Goal: Navigation & Orientation: Find specific page/section

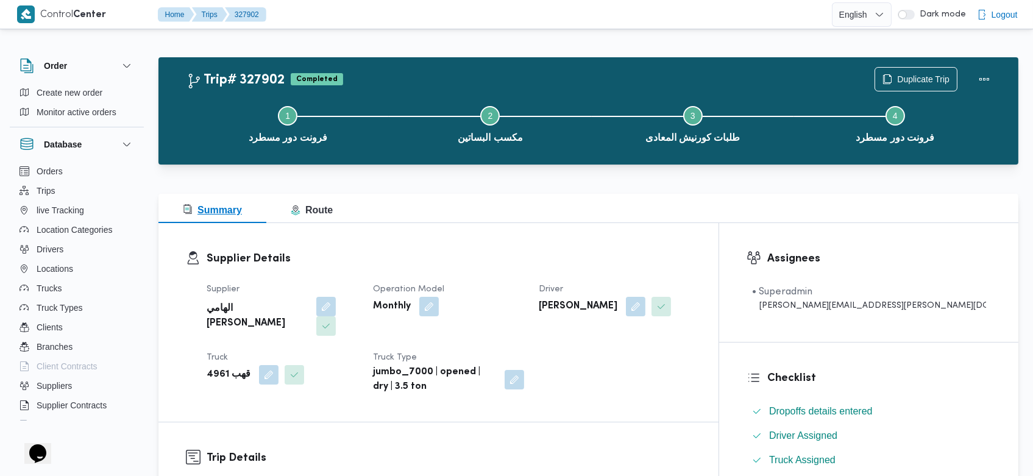
click at [293, 213] on icon "button" at bounding box center [296, 210] width 10 height 10
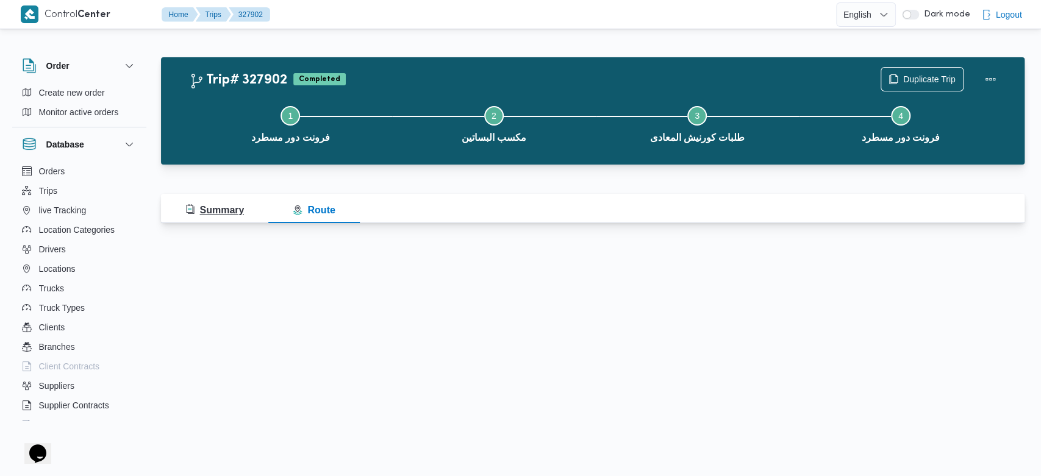
click at [239, 208] on span "Summary" at bounding box center [214, 210] width 59 height 10
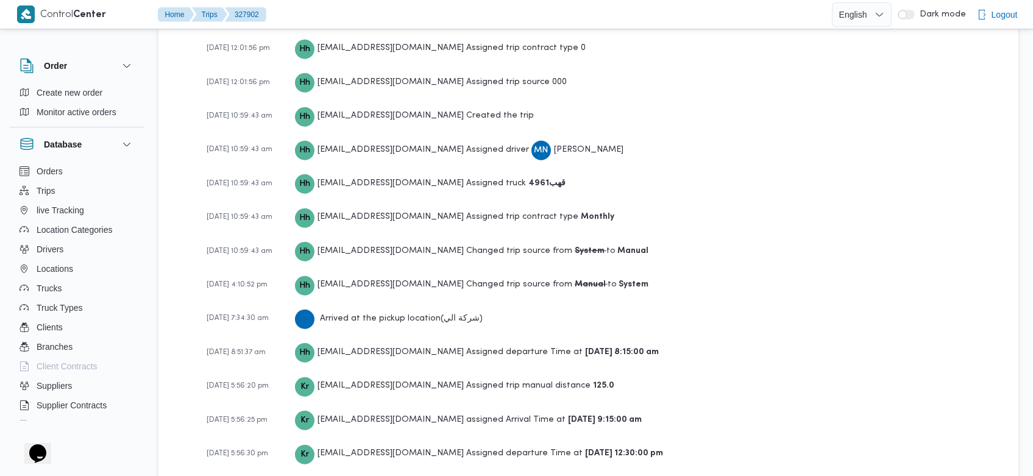
scroll to position [1829, 0]
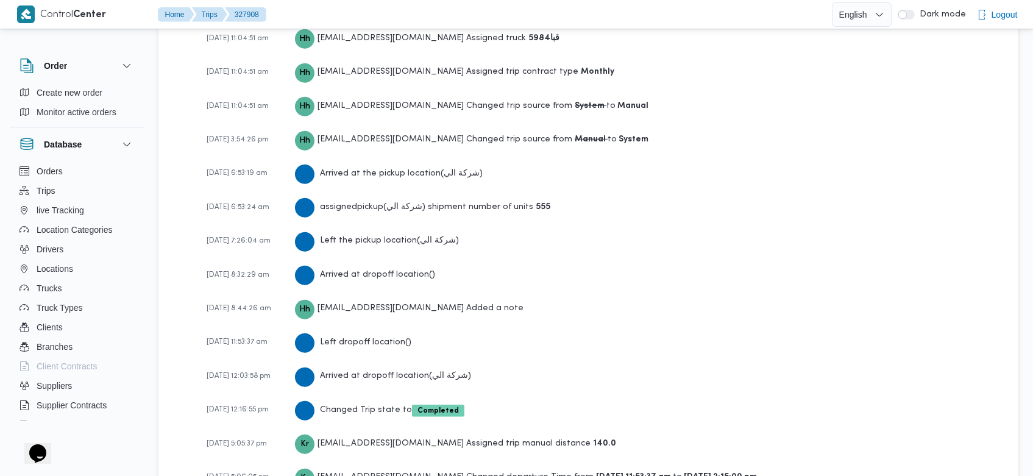
scroll to position [2053, 0]
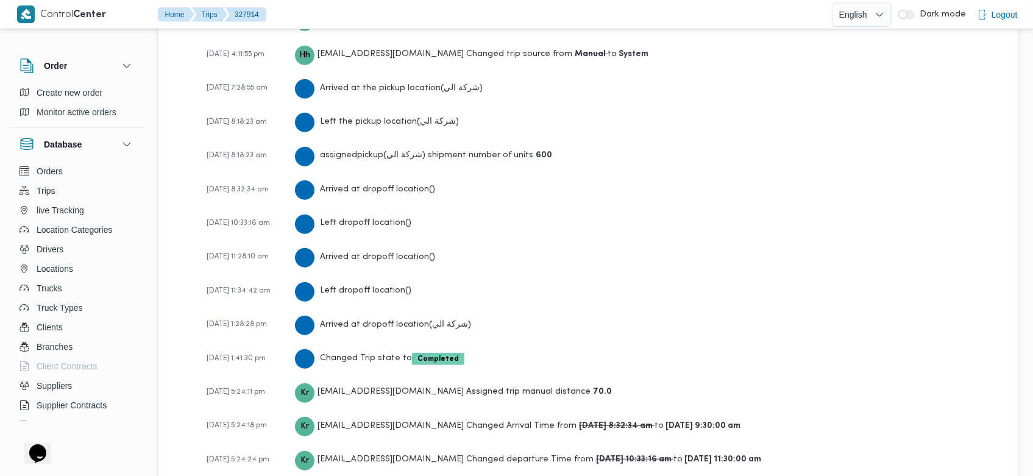
scroll to position [2223, 0]
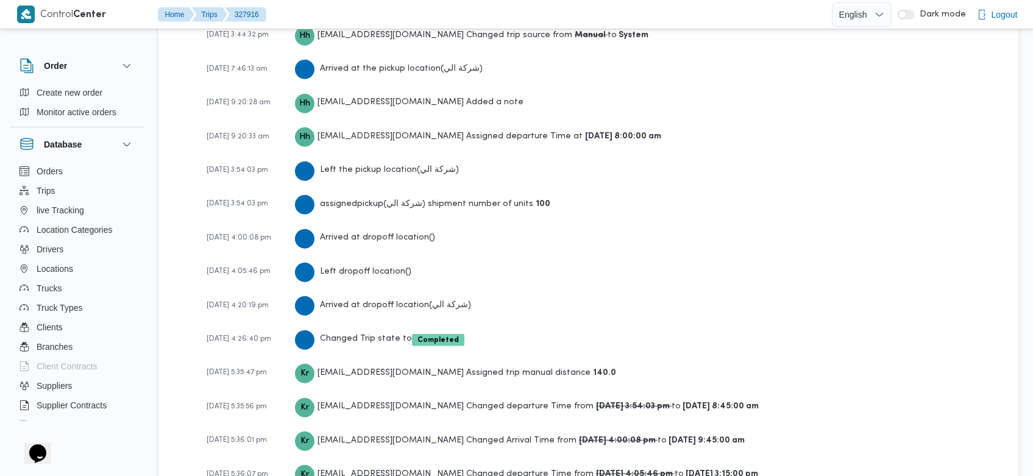
scroll to position [2121, 0]
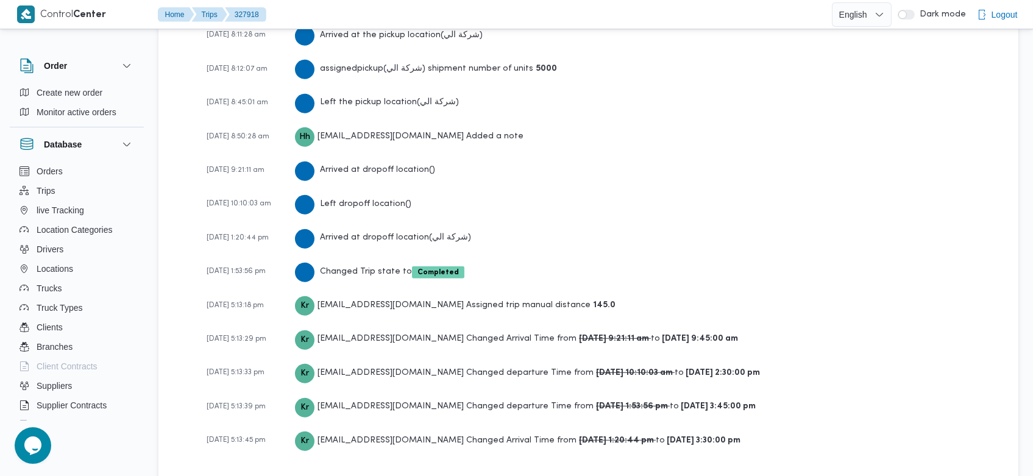
scroll to position [2087, 0]
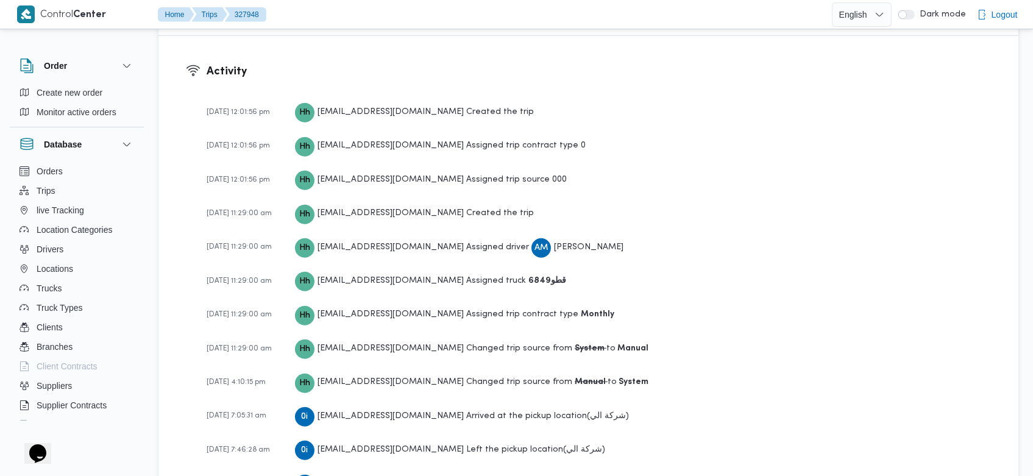
scroll to position [2258, 0]
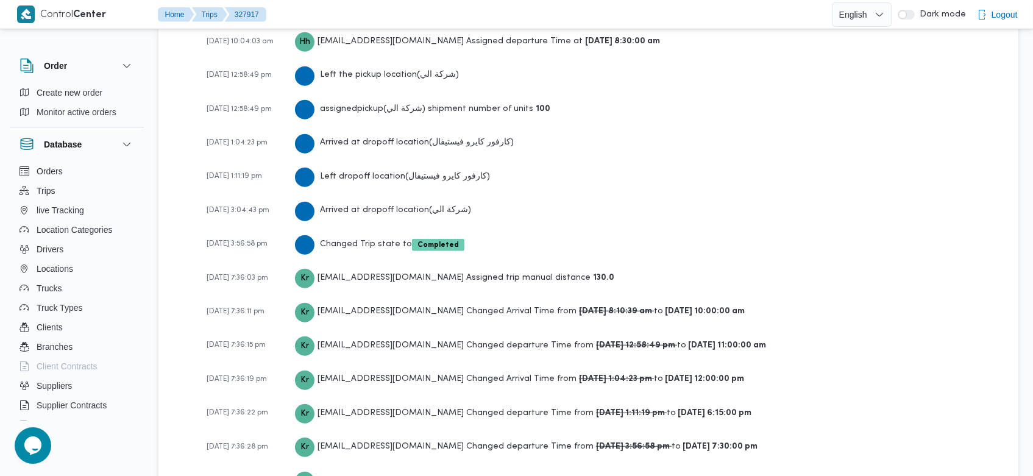
scroll to position [2156, 0]
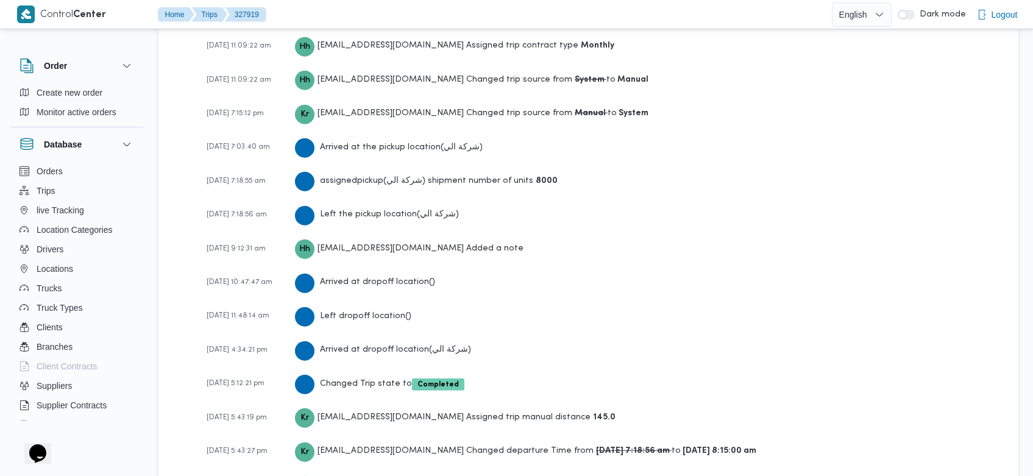
scroll to position [2121, 0]
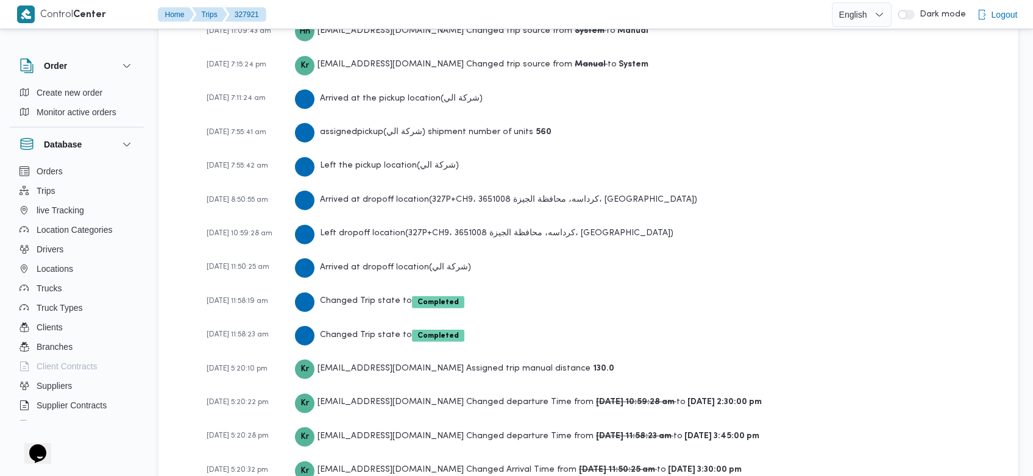
scroll to position [2053, 0]
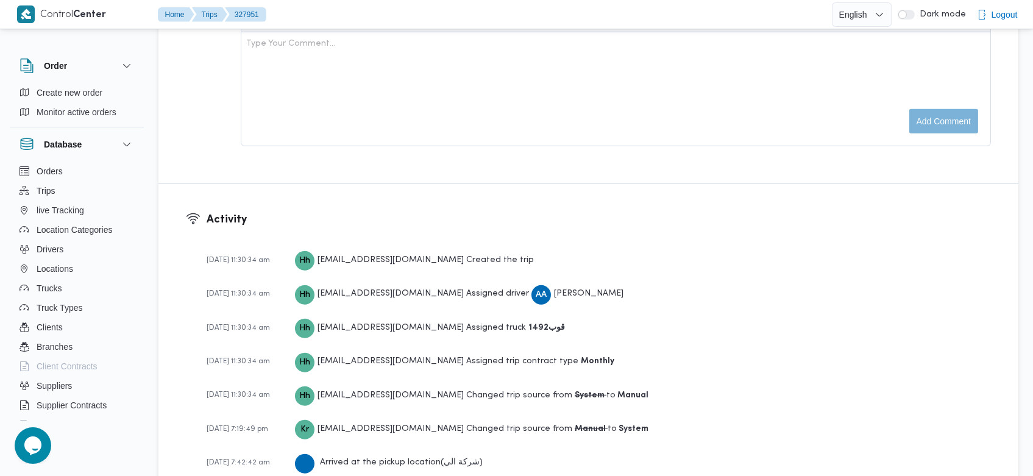
scroll to position [1949, 0]
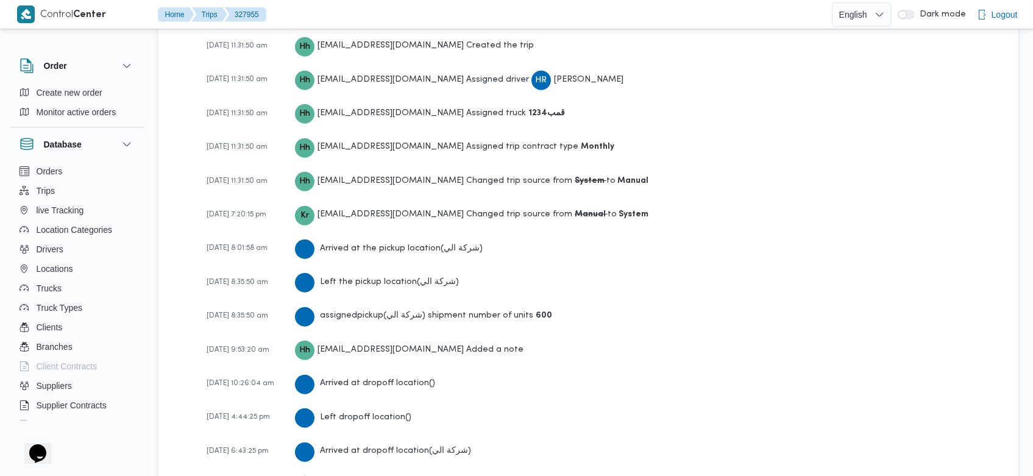
scroll to position [2018, 0]
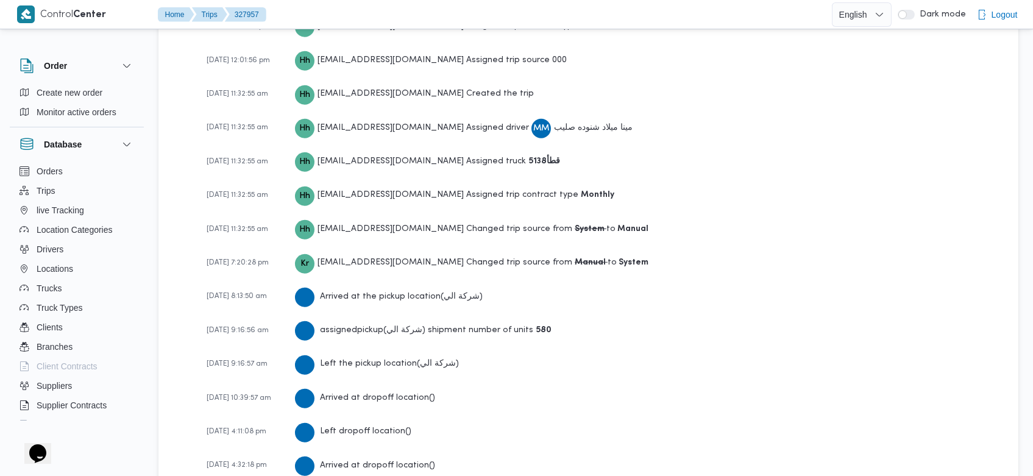
scroll to position [2085, 0]
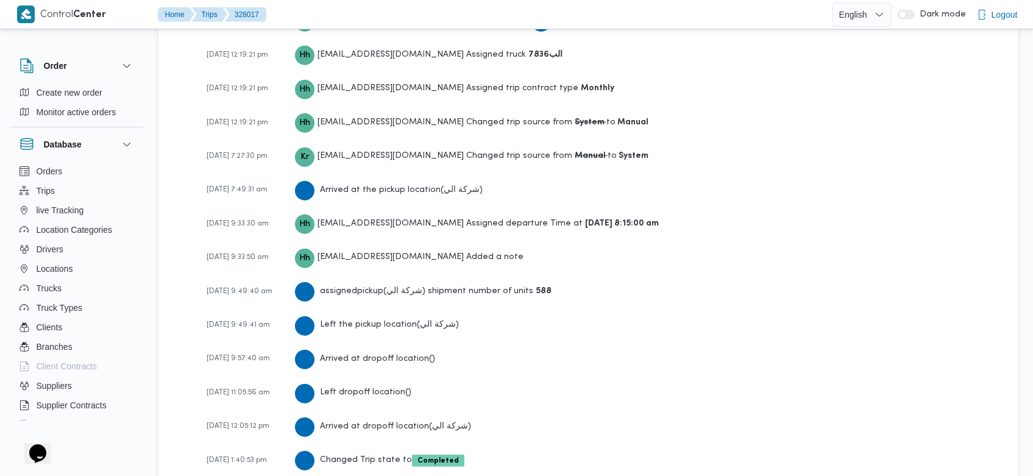
scroll to position [2121, 0]
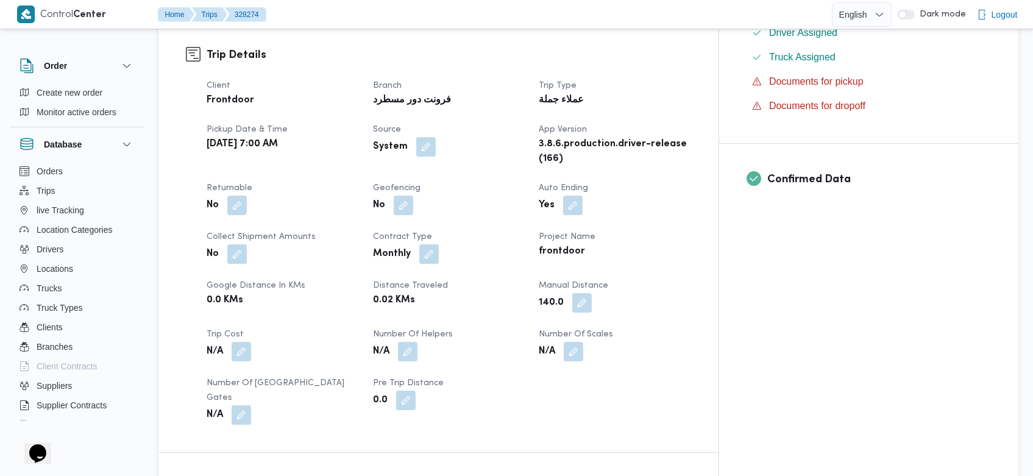
scroll to position [2053, 0]
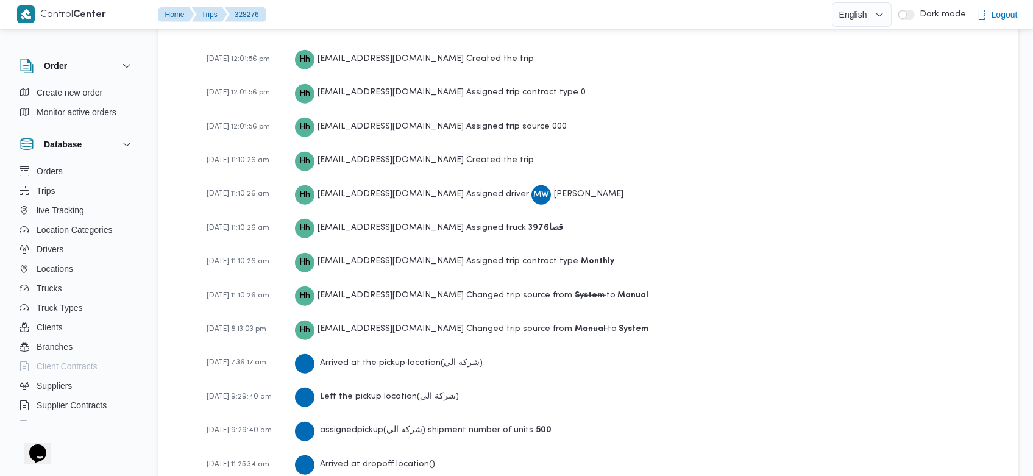
scroll to position [1984, 0]
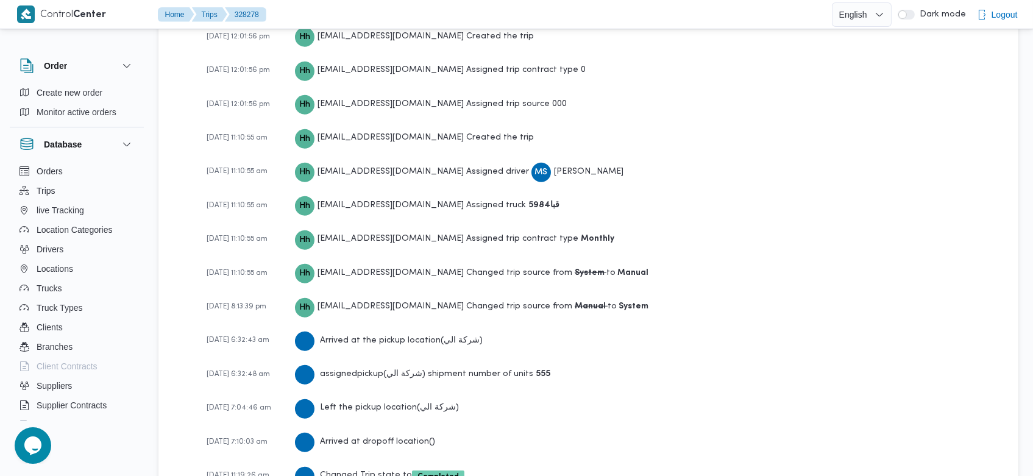
scroll to position [1984, 0]
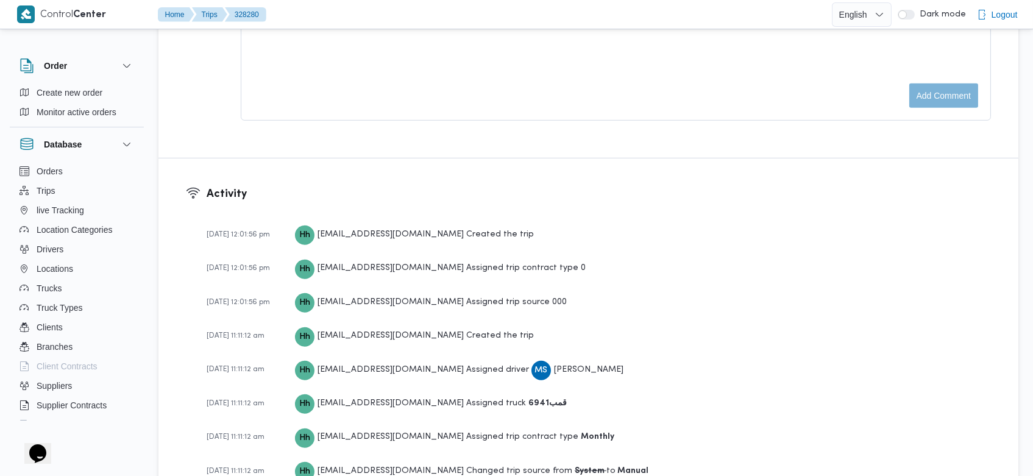
scroll to position [2120, 0]
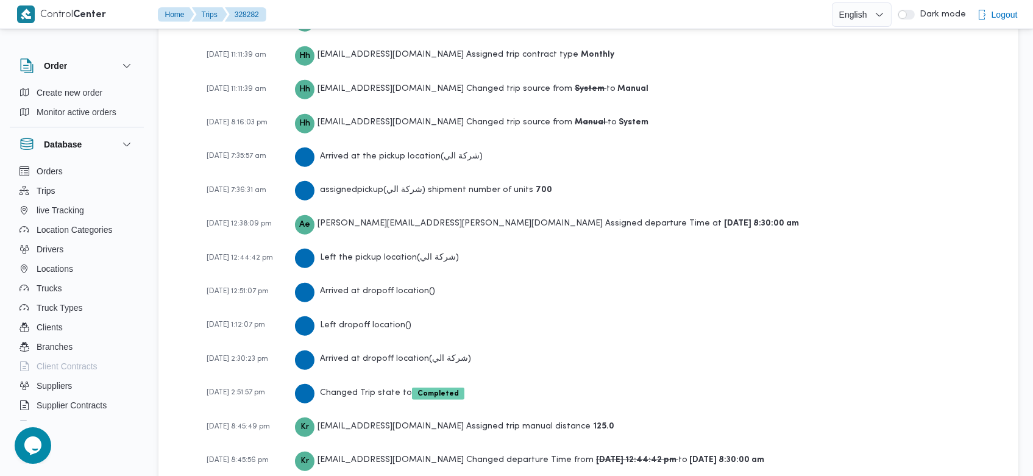
scroll to position [2121, 0]
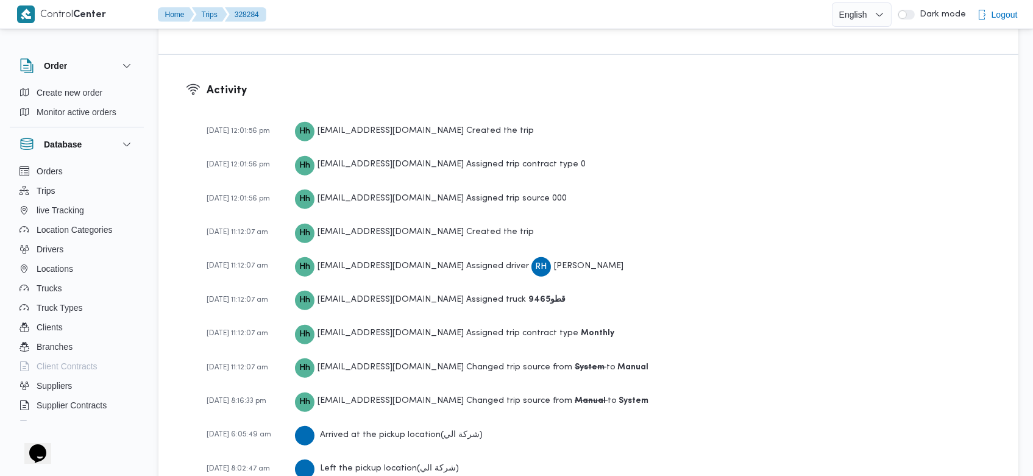
scroll to position [2085, 0]
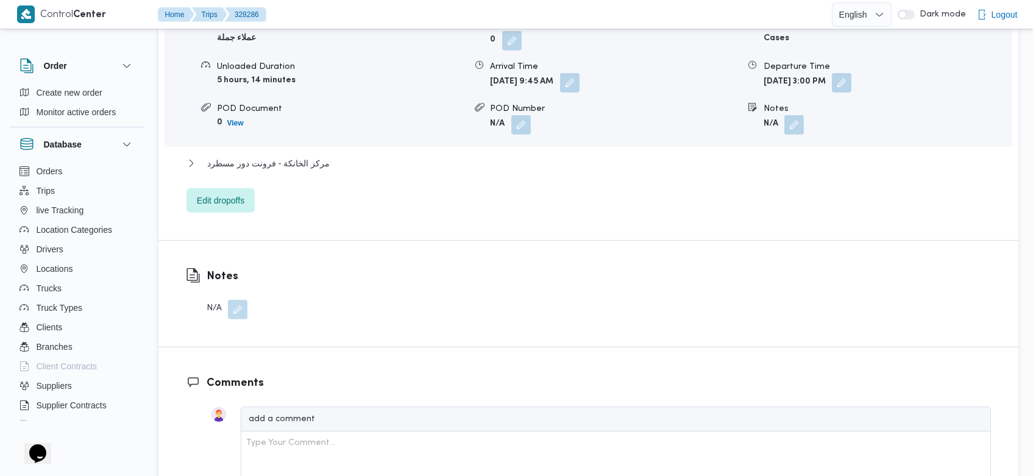
scroll to position [1984, 0]
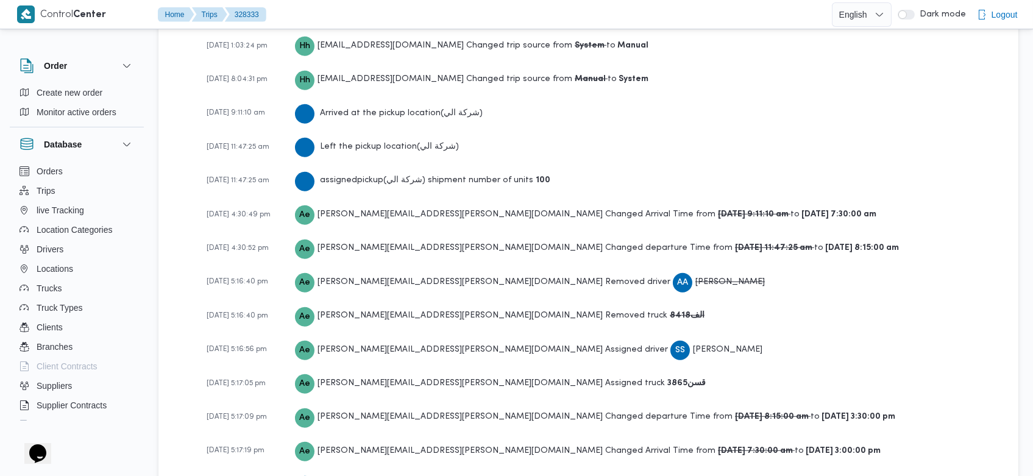
scroll to position [2225, 0]
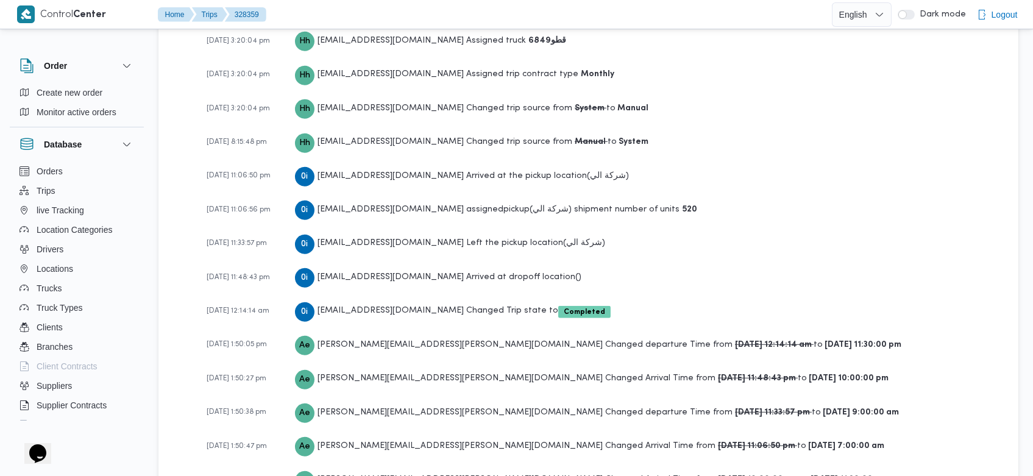
scroll to position [1948, 0]
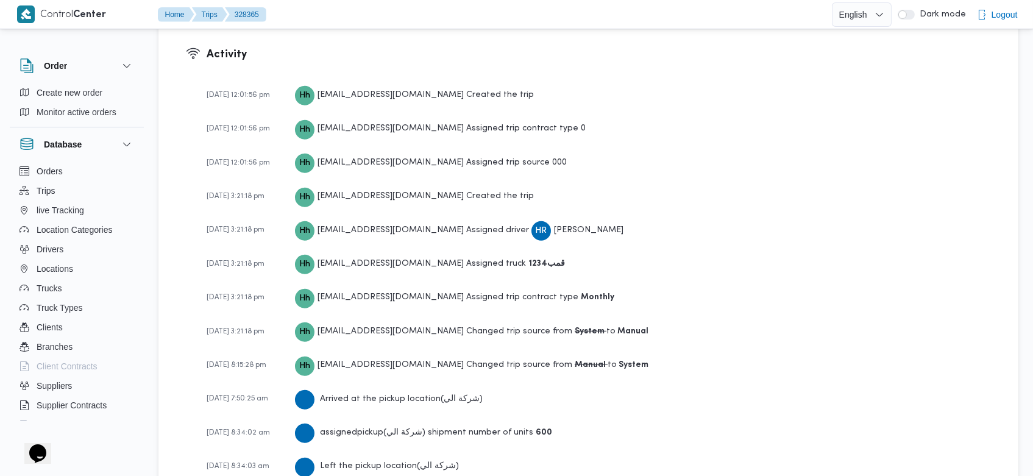
scroll to position [2087, 0]
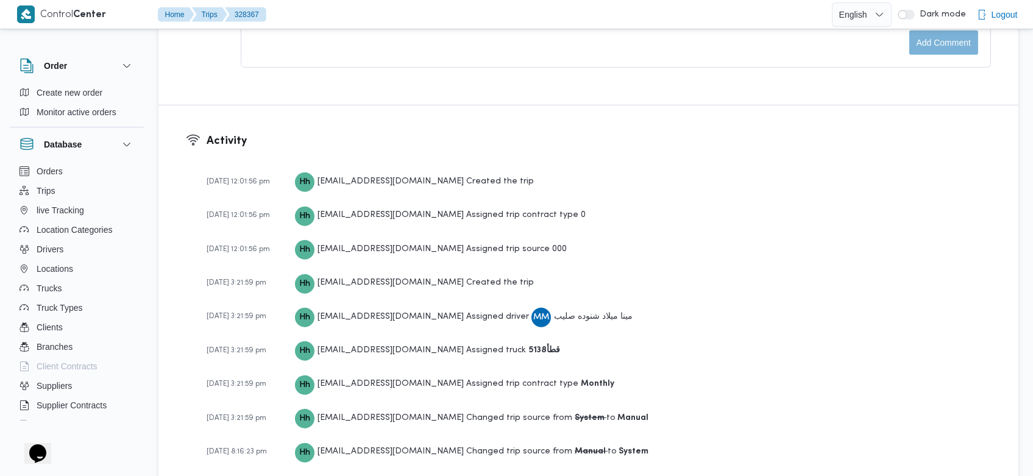
scroll to position [2121, 0]
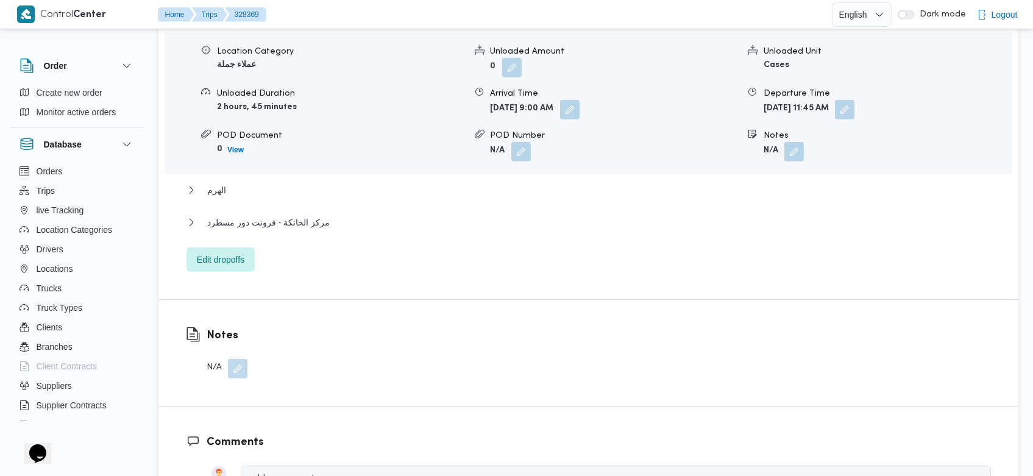
scroll to position [2154, 0]
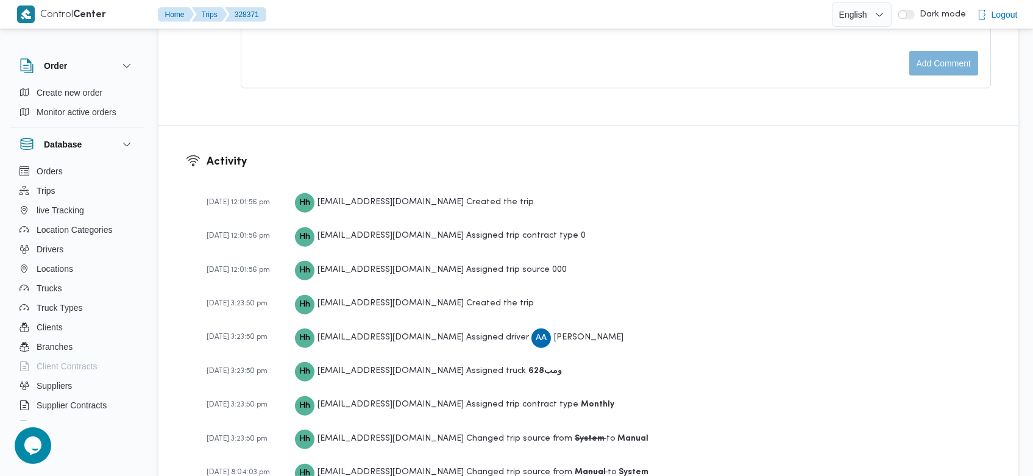
scroll to position [1984, 0]
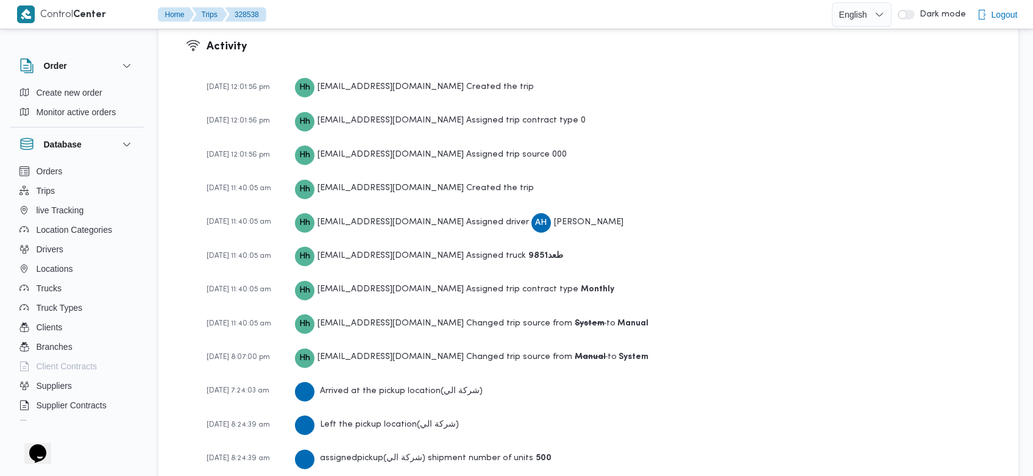
scroll to position [1949, 0]
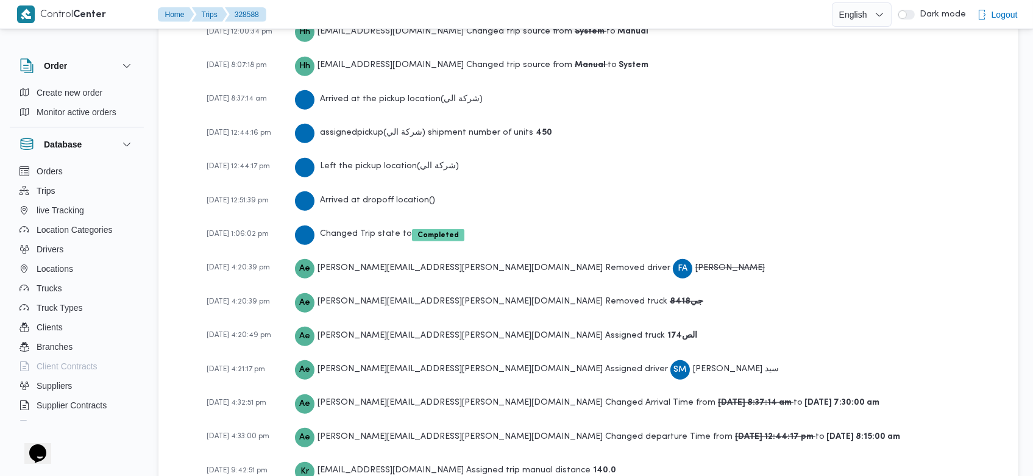
scroll to position [1897, 0]
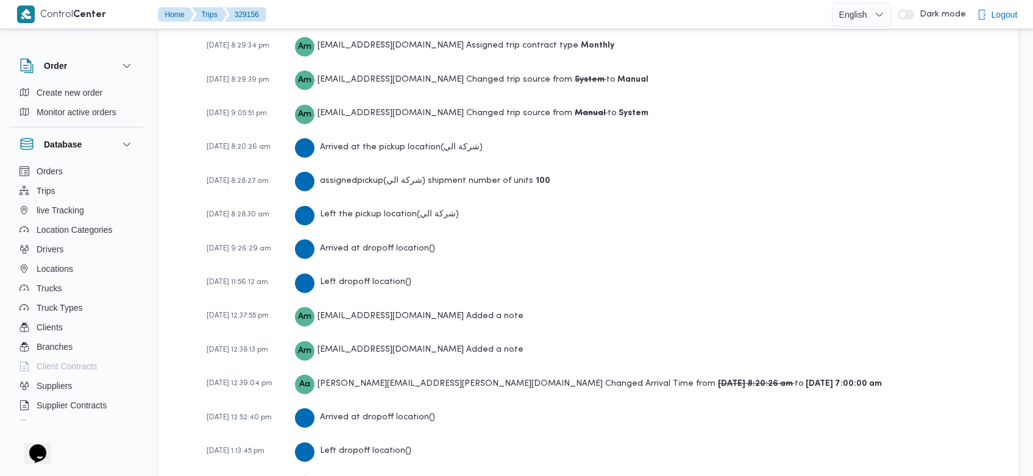
scroll to position [2282, 0]
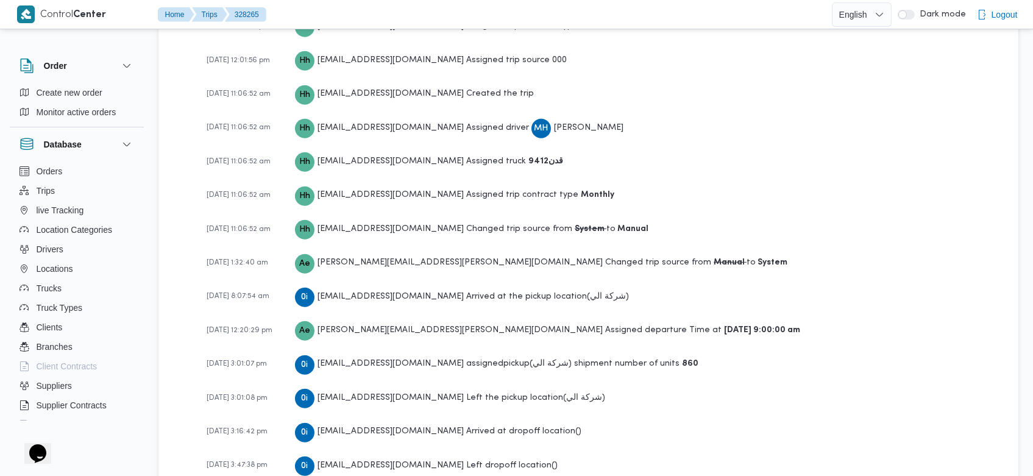
scroll to position [1984, 0]
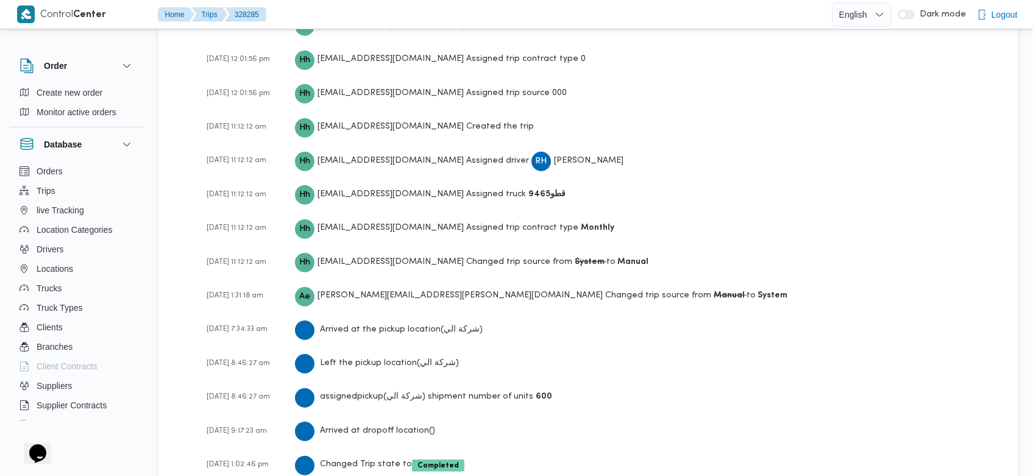
scroll to position [1880, 0]
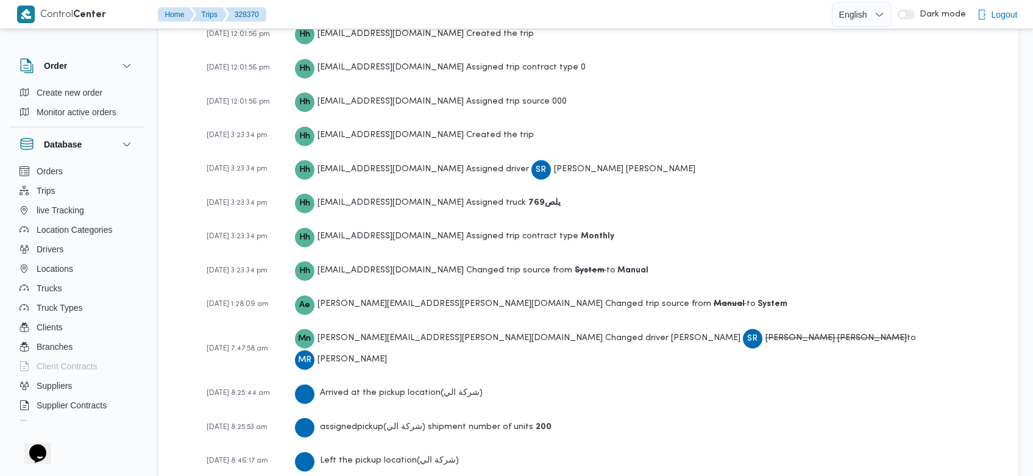
scroll to position [2087, 0]
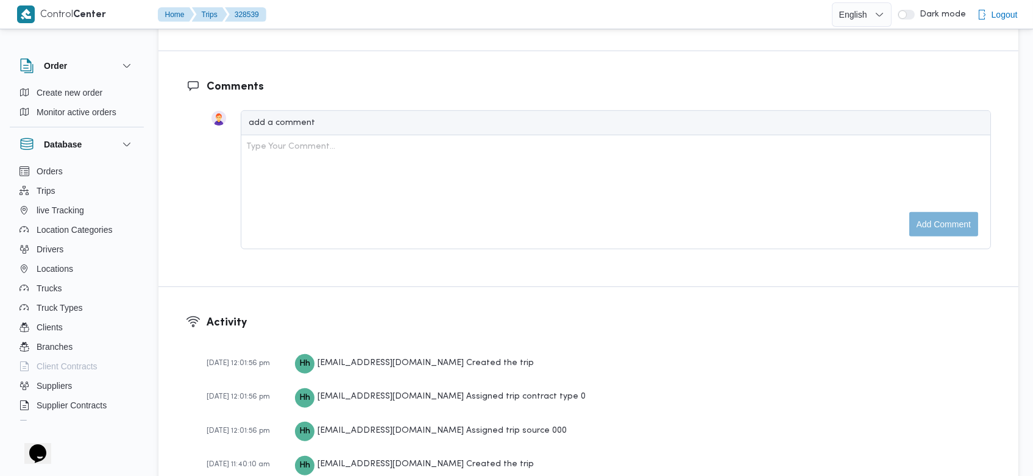
scroll to position [1915, 0]
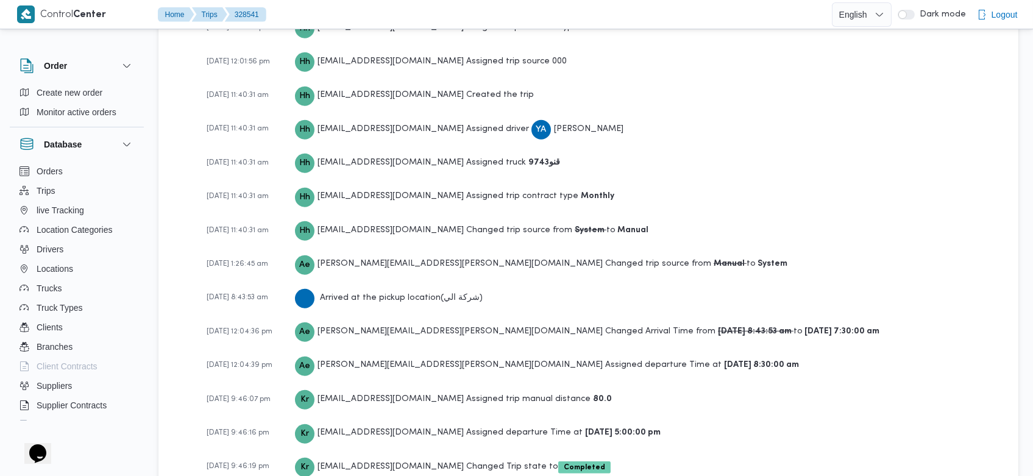
scroll to position [1845, 0]
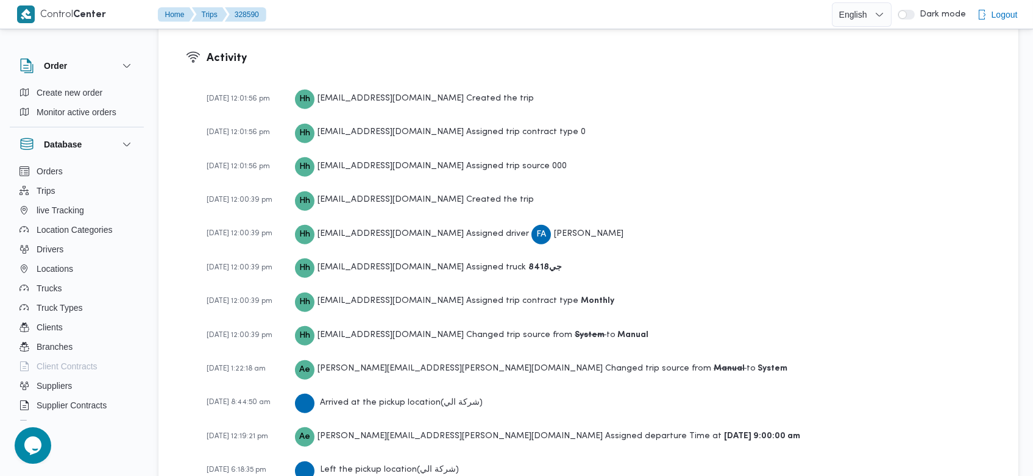
scroll to position [1984, 0]
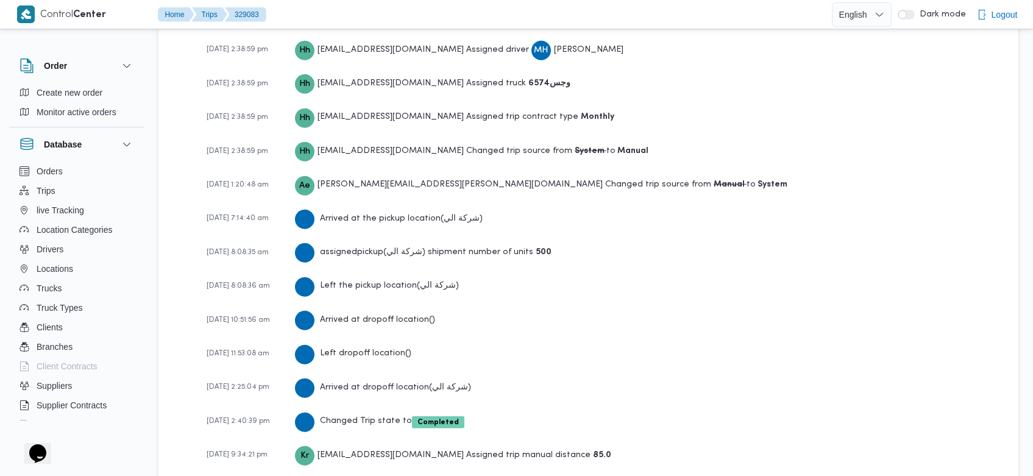
scroll to position [2018, 0]
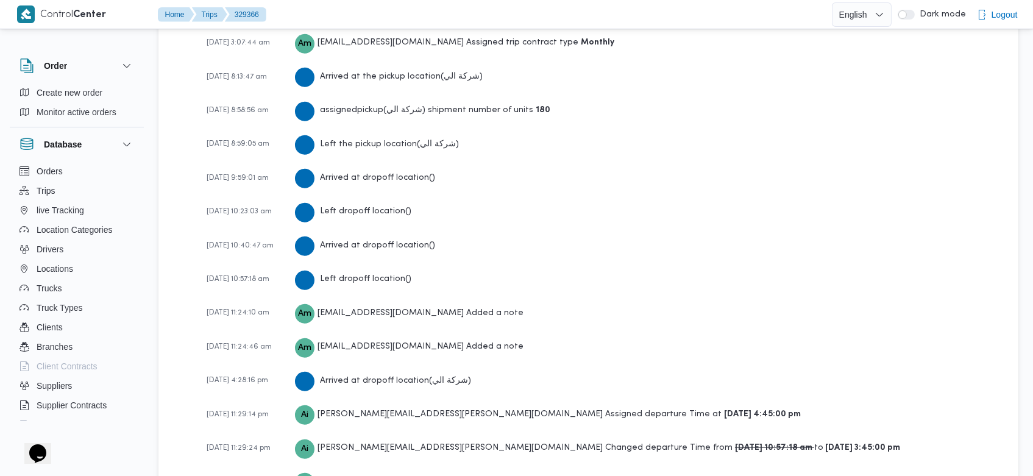
scroll to position [2179, 0]
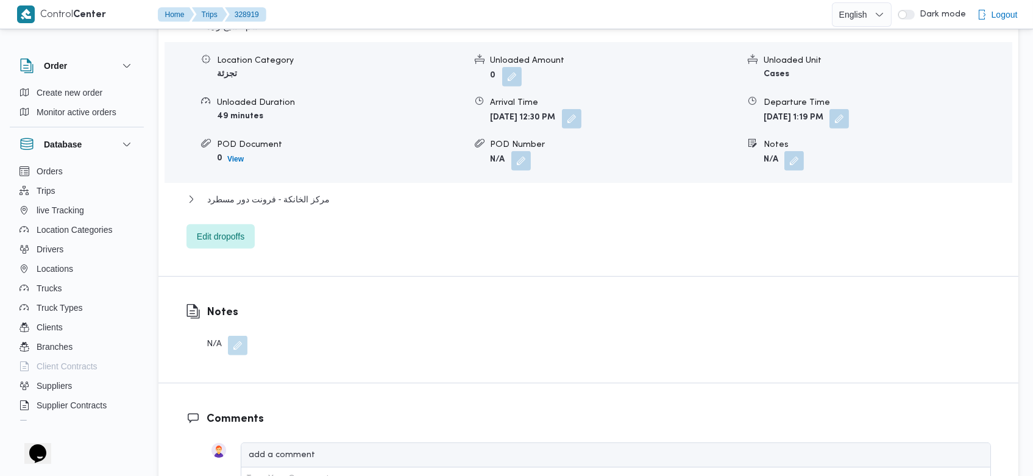
scroll to position [992, 0]
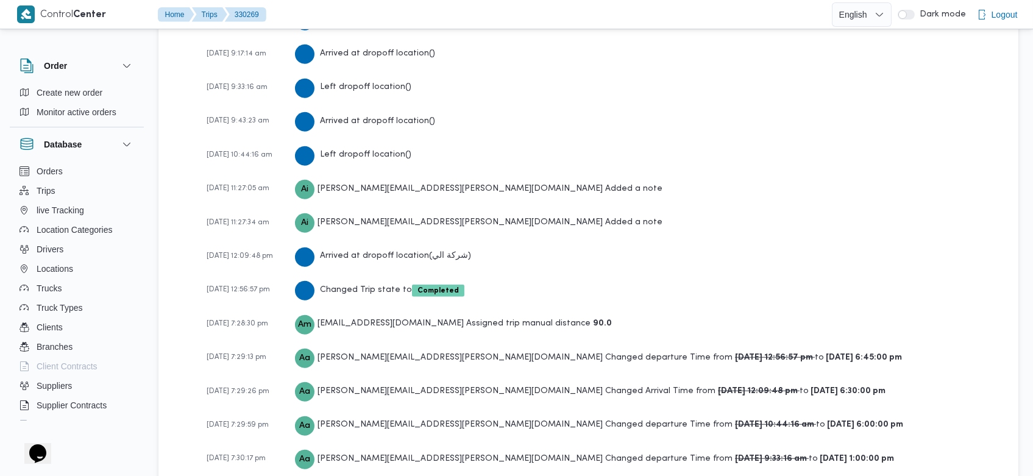
scroll to position [2248, 0]
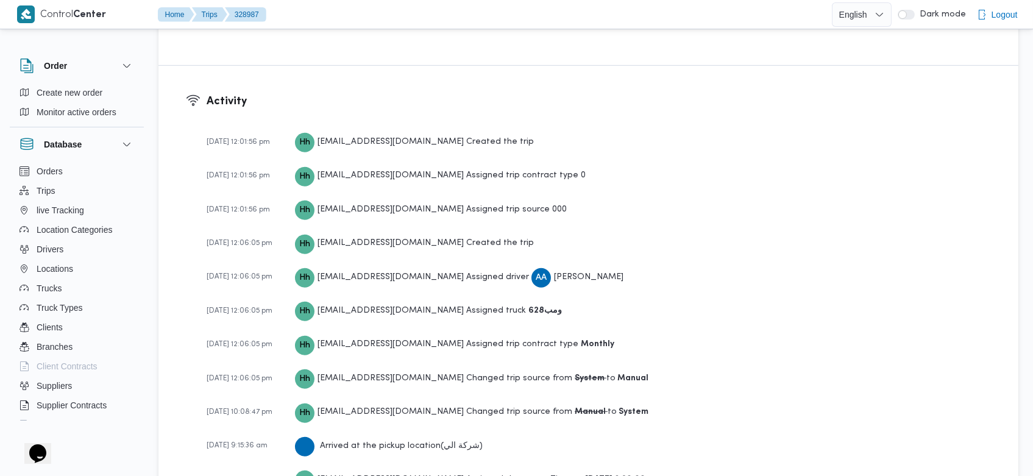
scroll to position [1633, 0]
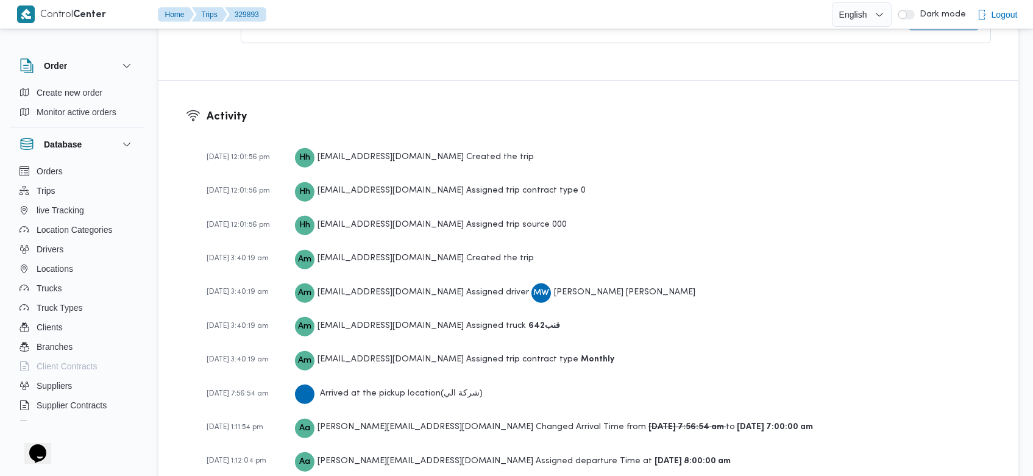
scroll to position [1480, 0]
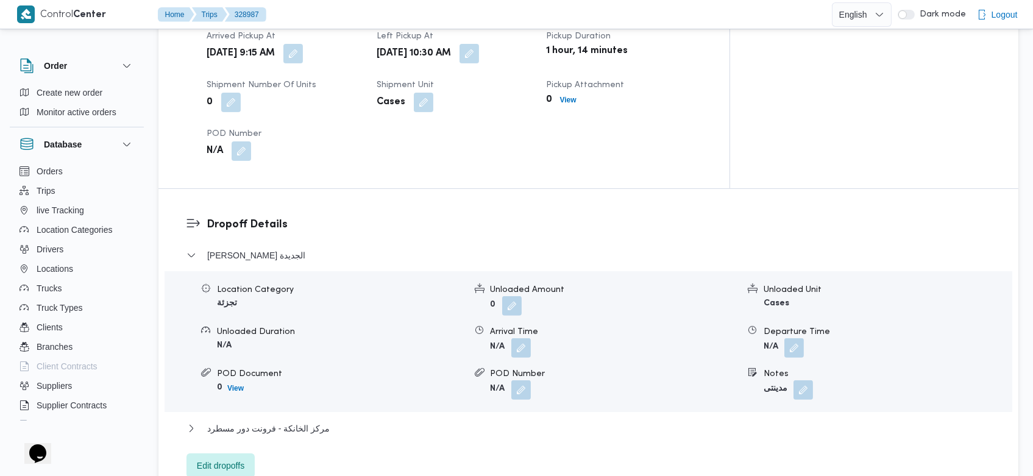
scroll to position [1880, 0]
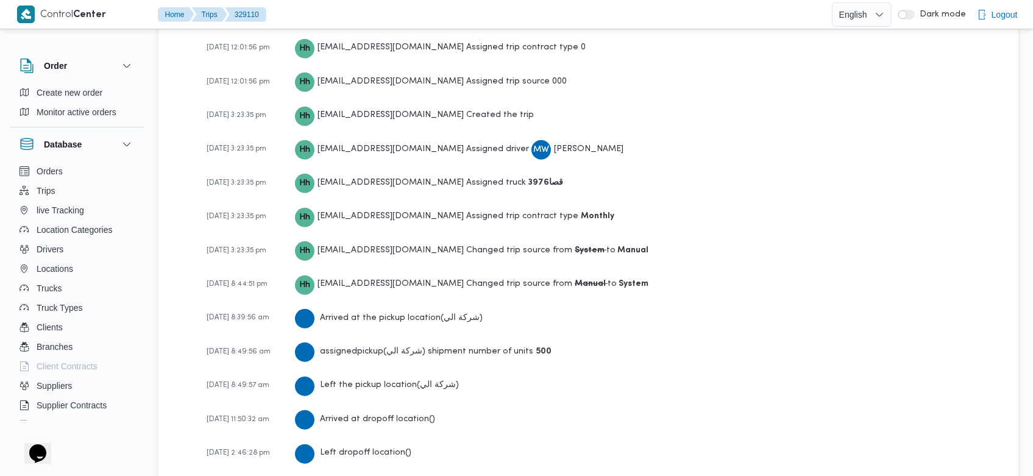
scroll to position [1949, 0]
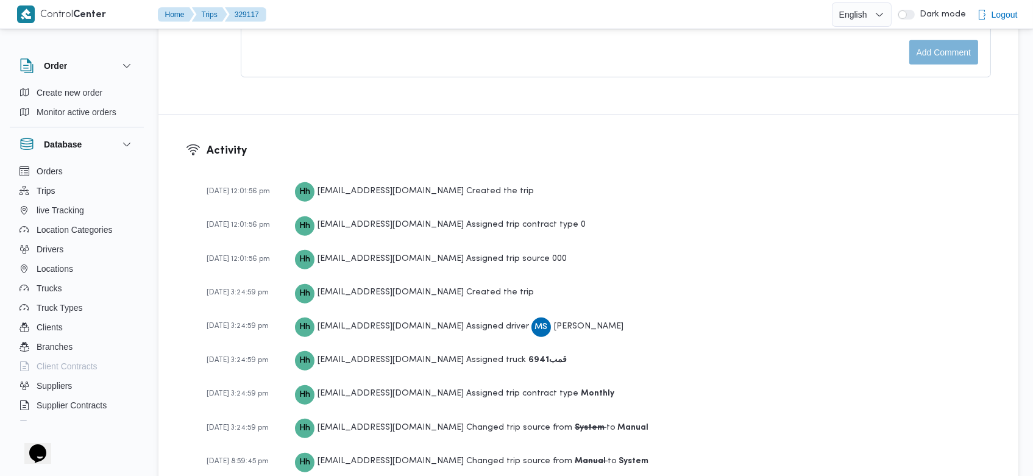
scroll to position [2053, 0]
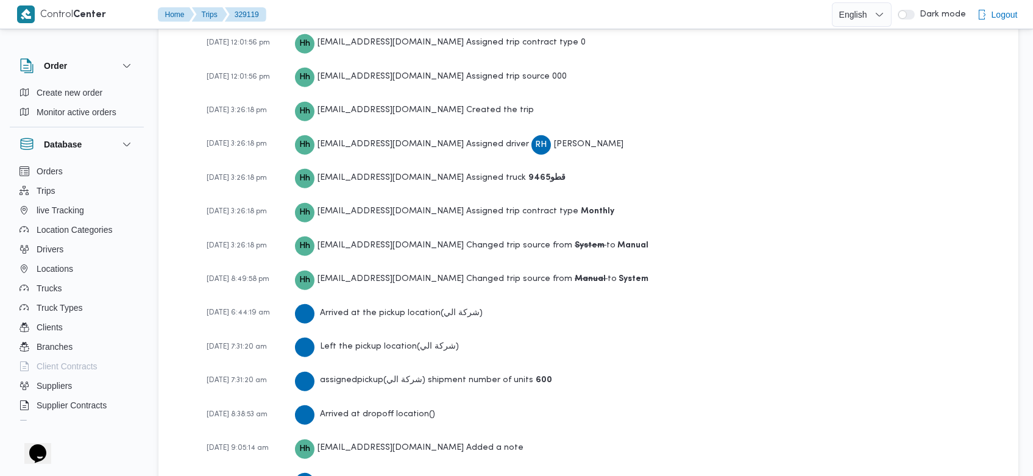
scroll to position [1984, 0]
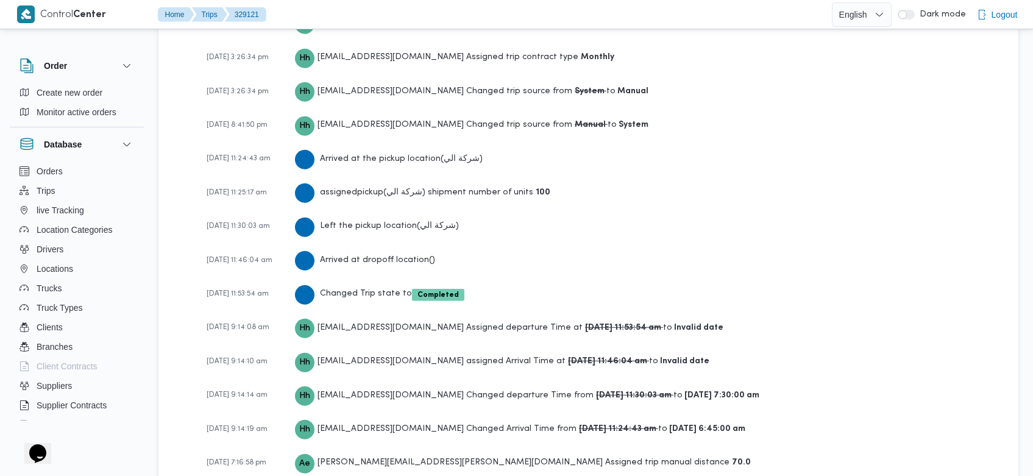
scroll to position [2050, 0]
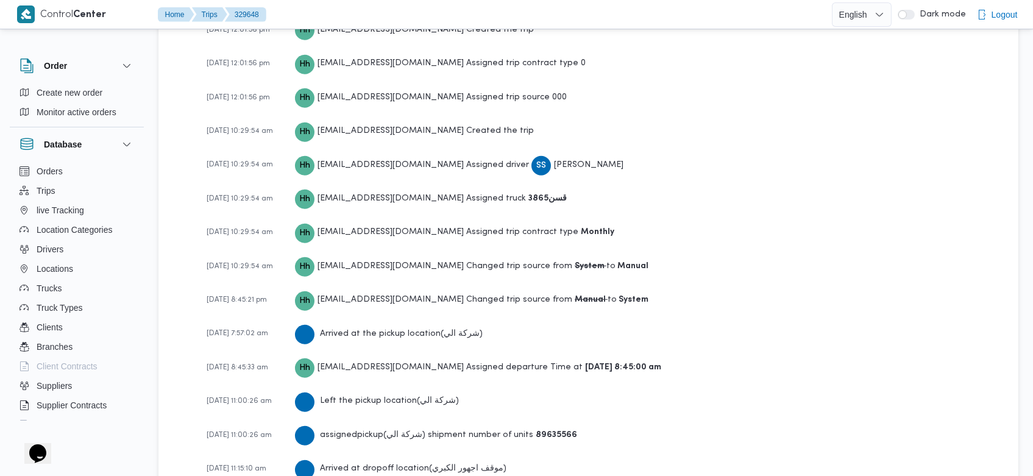
scroll to position [2085, 0]
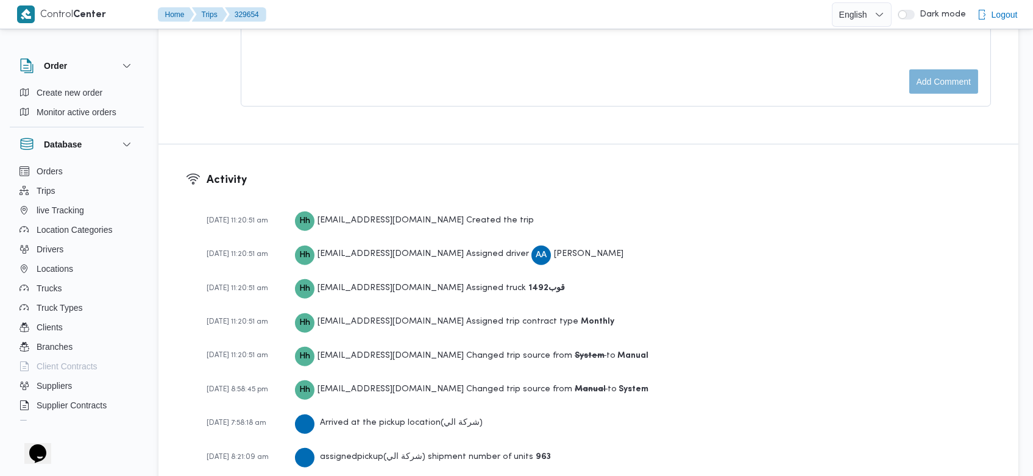
scroll to position [1811, 0]
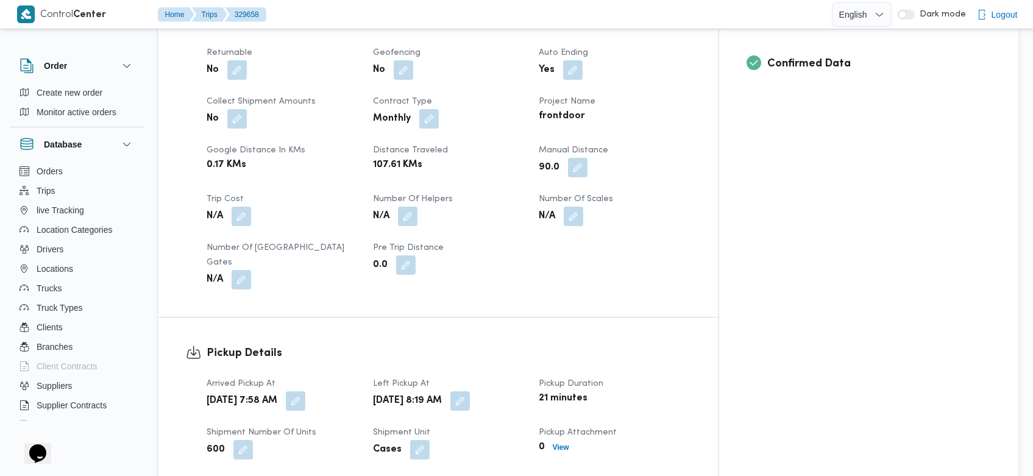
scroll to position [446, 0]
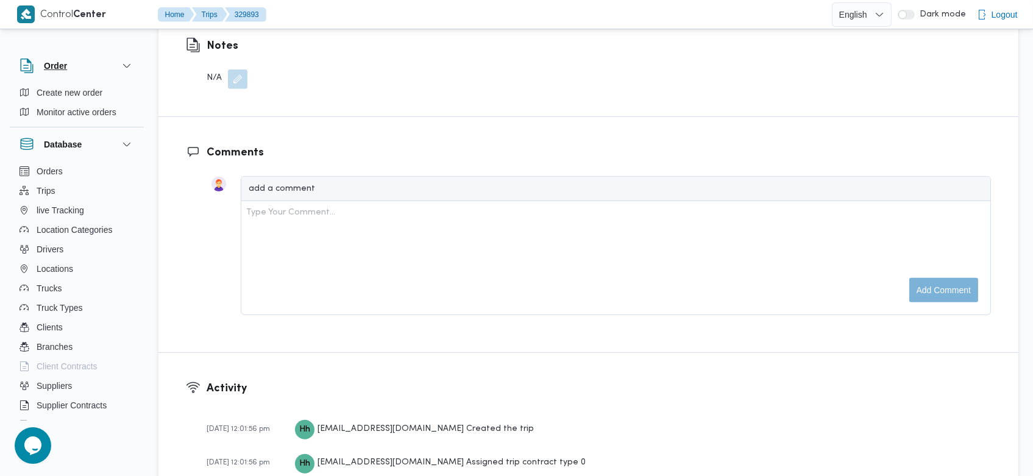
scroll to position [1247, 0]
